Goal: Task Accomplishment & Management: Use online tool/utility

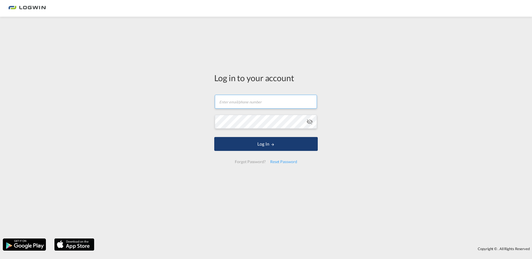
type input "[PERSON_NAME][EMAIL_ADDRESS][PERSON_NAME][DOMAIN_NAME]"
click at [272, 147] on button "Log In" at bounding box center [265, 144] width 103 height 14
